Goal: Information Seeking & Learning: Compare options

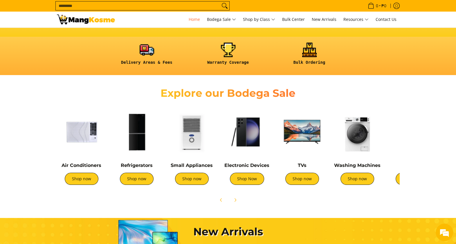
scroll to position [181, 0]
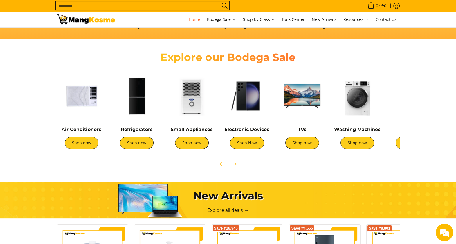
click at [87, 99] on img at bounding box center [81, 95] width 49 height 49
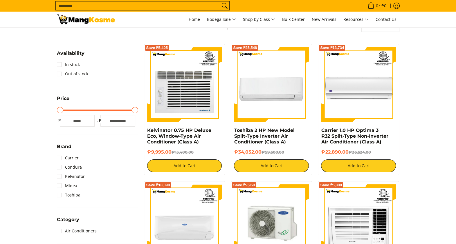
scroll to position [145, 0]
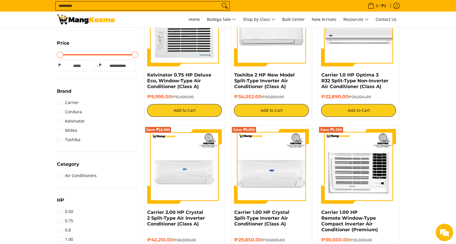
click at [197, 6] on input "Search..." at bounding box center [138, 5] width 164 height 9
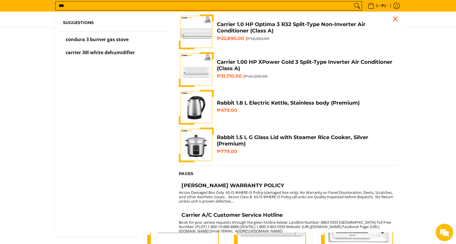
scroll to position [71, 0]
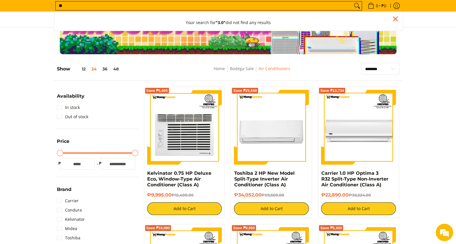
type input "*"
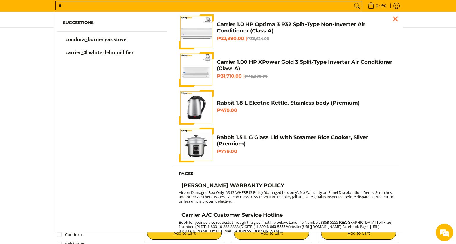
click at [253, 4] on input "*" at bounding box center [204, 5] width 296 height 9
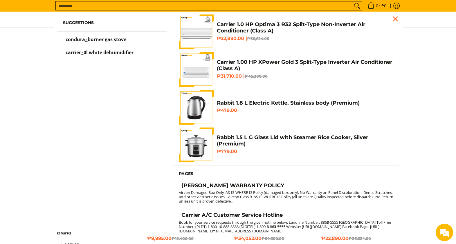
scroll to position [0, 0]
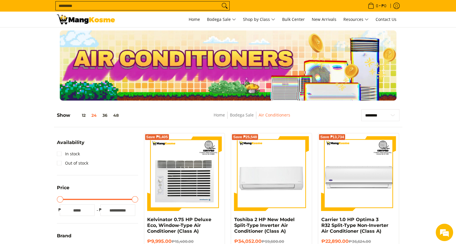
click at [164, 6] on input "Search..." at bounding box center [138, 5] width 164 height 9
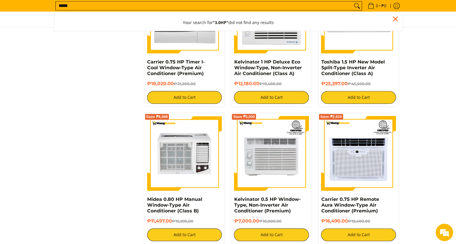
scroll to position [725, 0]
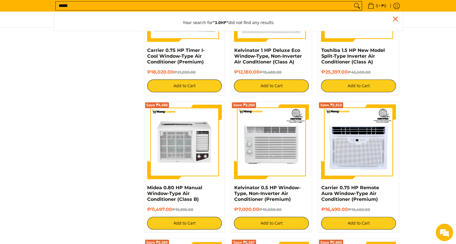
type input "*****"
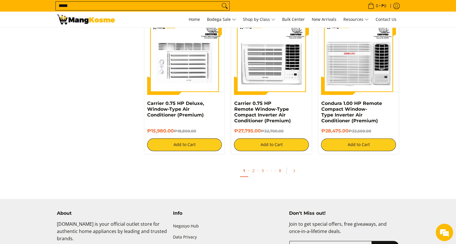
scroll to position [1087, 0]
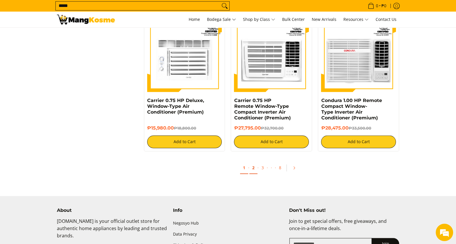
click at [251, 172] on link "2" at bounding box center [253, 168] width 8 height 12
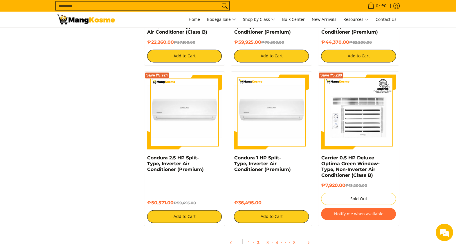
scroll to position [1051, 0]
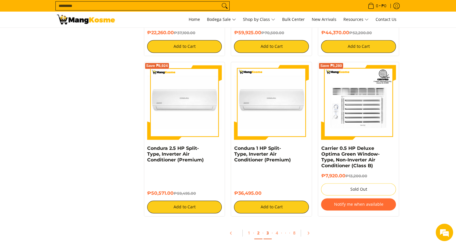
click at [267, 236] on link "3" at bounding box center [267, 233] width 8 height 12
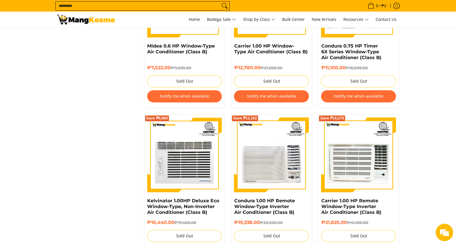
scroll to position [978, 0]
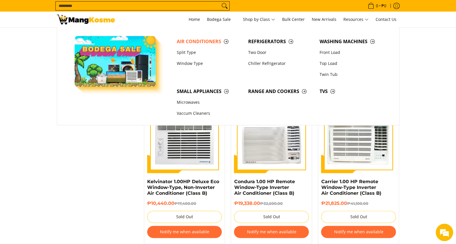
click at [166, 7] on input "Search..." at bounding box center [138, 5] width 164 height 9
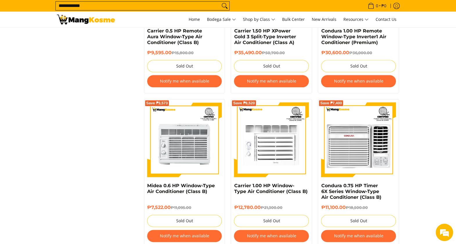
scroll to position [795, 0]
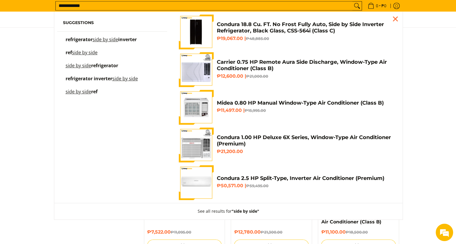
type input "**********"
click at [309, 36] on h6 "₱19,067.00 | ₱48,885.00" at bounding box center [304, 39] width 177 height 6
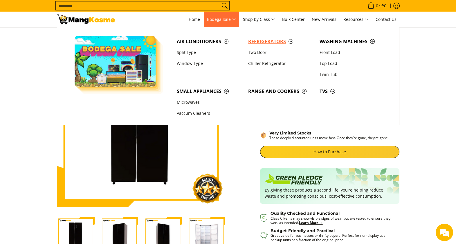
click at [272, 44] on span "Refrigerators" at bounding box center [281, 41] width 66 height 7
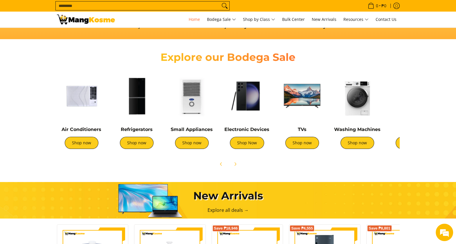
scroll to position [0, 211]
click at [84, 94] on img at bounding box center [81, 95] width 49 height 49
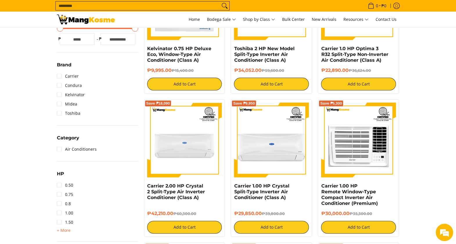
scroll to position [217, 0]
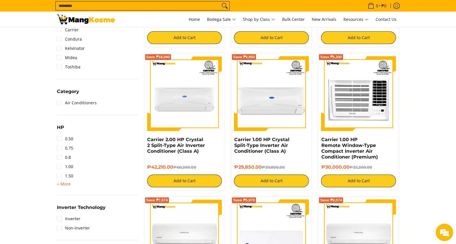
click at [60, 184] on span "+ More" at bounding box center [64, 184] width 14 height 5
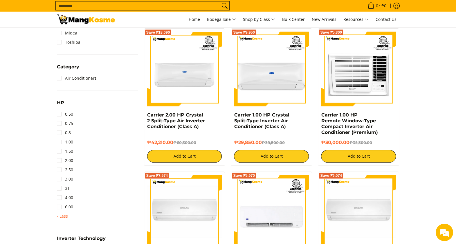
scroll to position [253, 0]
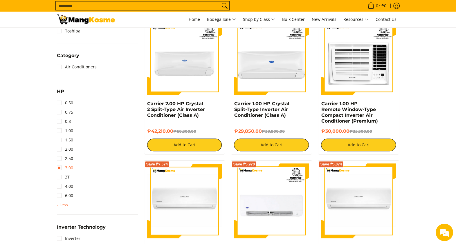
click at [68, 166] on link "3.00" at bounding box center [65, 167] width 16 height 9
